Goal: Navigation & Orientation: Find specific page/section

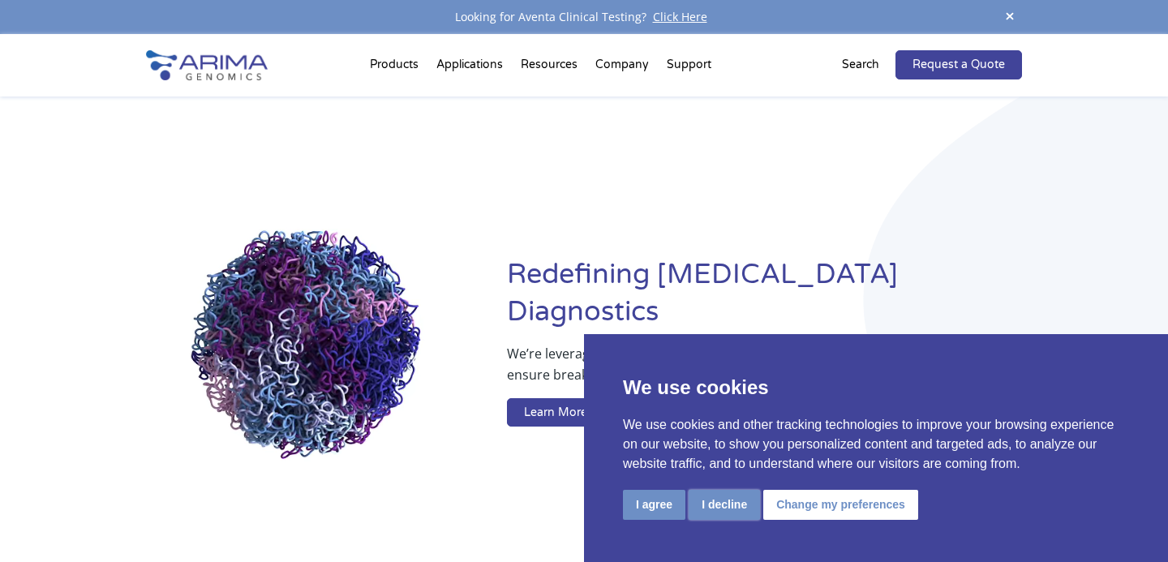
click at [725, 506] on button "I decline" at bounding box center [724, 505] width 71 height 30
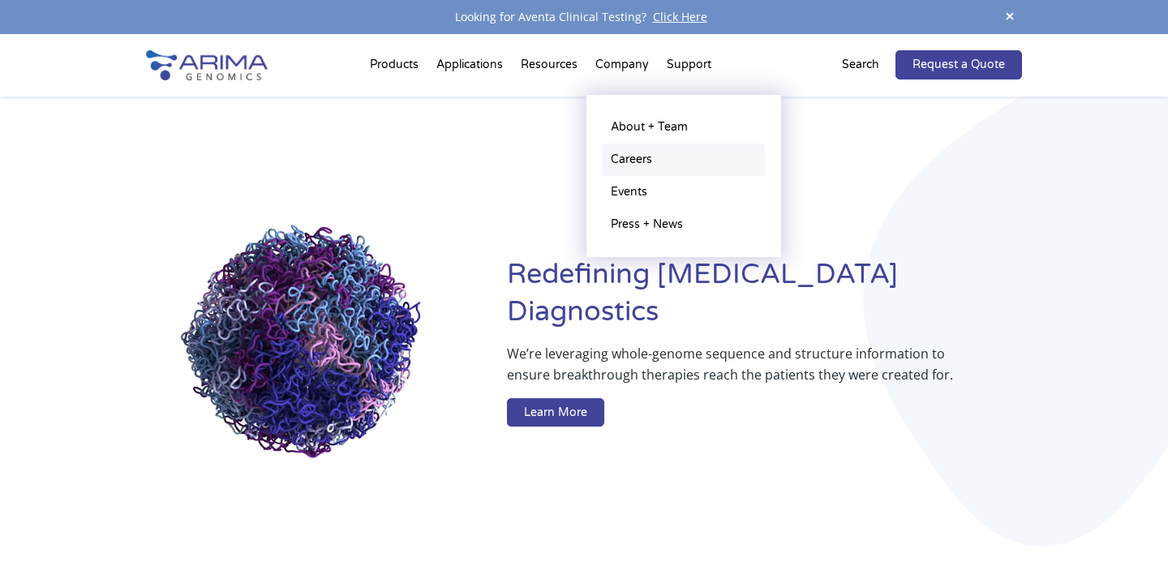
click at [632, 153] on link "Careers" at bounding box center [684, 160] width 162 height 32
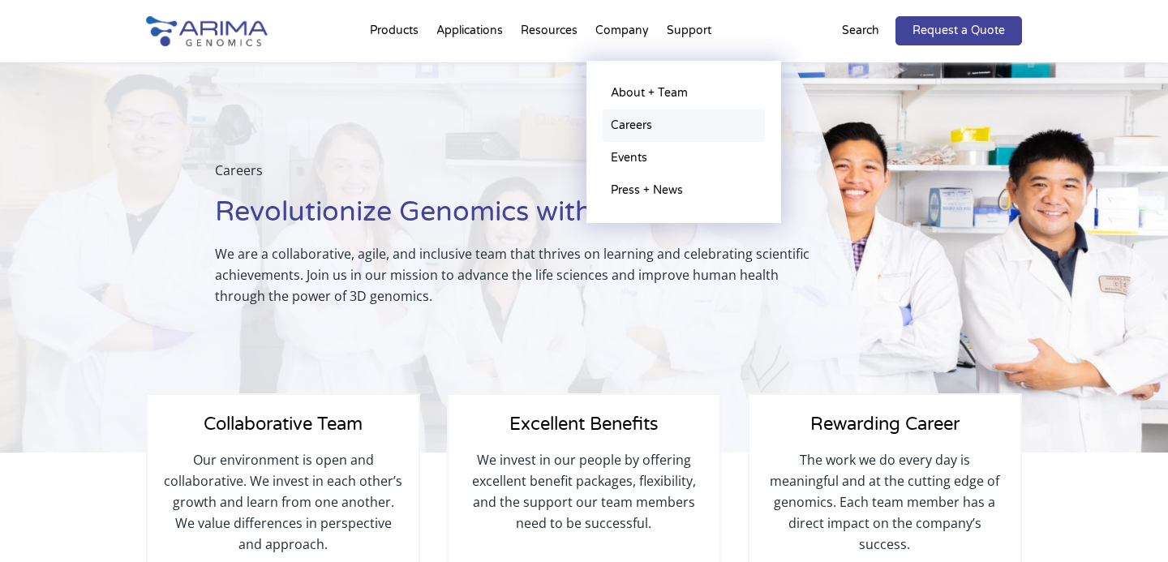
click at [629, 123] on link "Careers" at bounding box center [684, 126] width 162 height 32
click at [639, 94] on link "About + Team" at bounding box center [684, 93] width 162 height 32
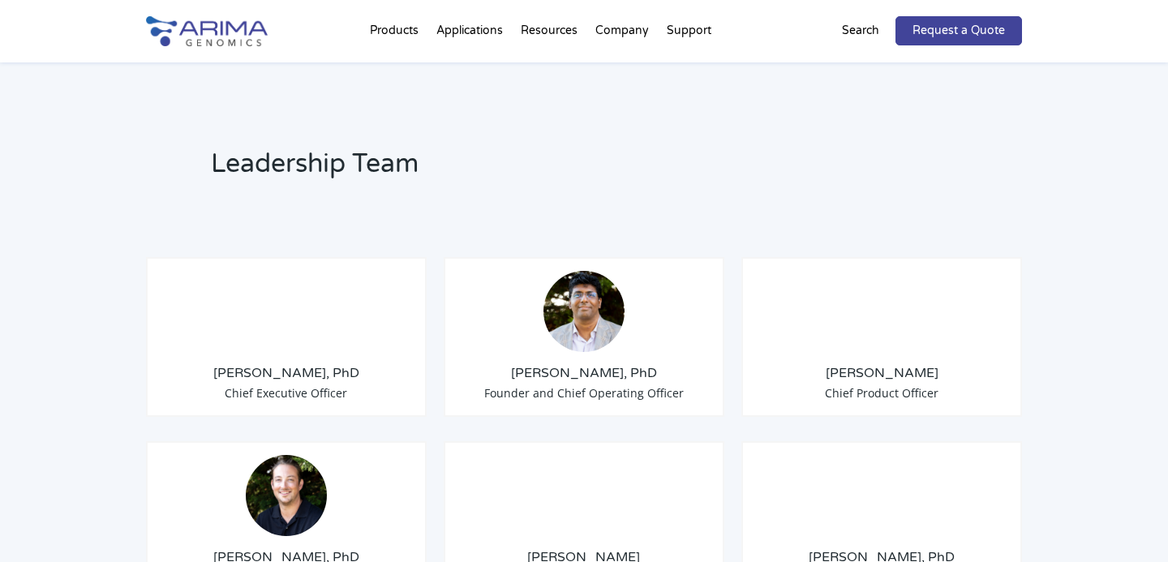
scroll to position [1130, 0]
